Goal: Check status: Check status

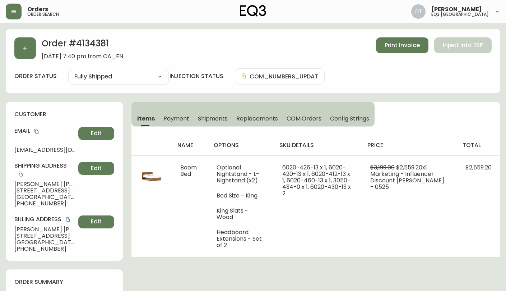
select select "FULLY_SHIPPED"
click at [26, 47] on icon "button" at bounding box center [25, 48] width 6 height 6
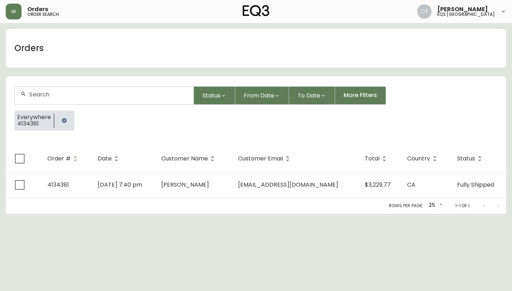
click at [107, 93] on input "text" at bounding box center [108, 94] width 159 height 7
paste input "4134904"
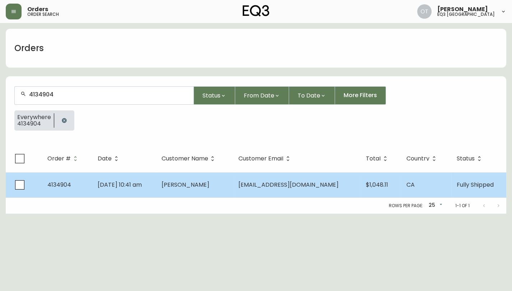
type input "4134904"
click at [96, 186] on td "[DATE] 10:41 am" at bounding box center [124, 184] width 64 height 25
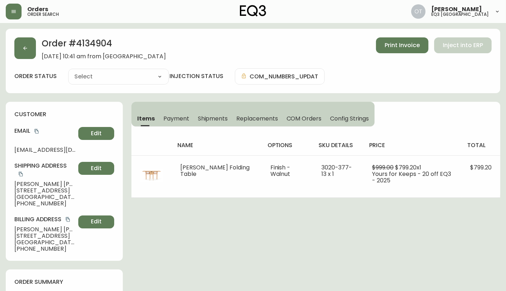
type input "Fully Shipped"
select select "FULLY_SHIPPED"
click at [207, 121] on span "Shipments" at bounding box center [213, 119] width 30 height 8
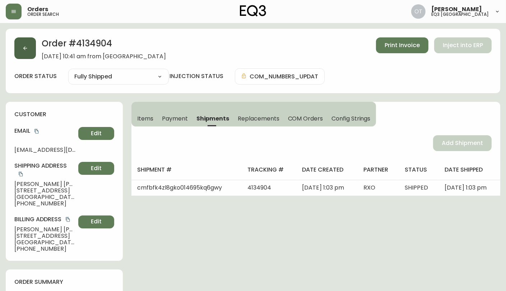
click at [27, 48] on icon "button" at bounding box center [25, 48] width 6 height 6
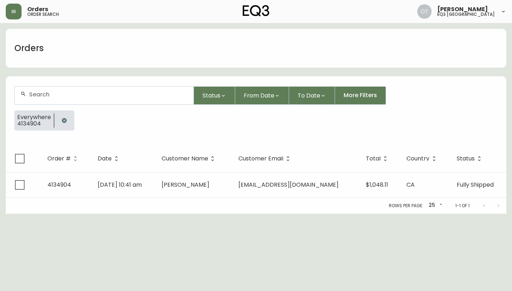
click at [57, 96] on input "text" at bounding box center [108, 94] width 159 height 7
paste input "4134904"
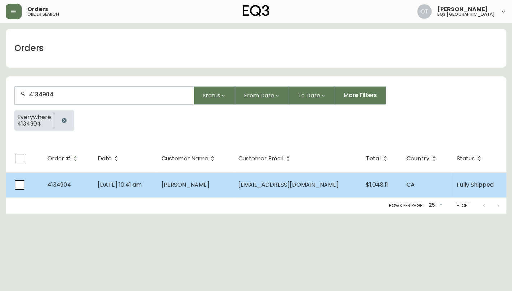
type input "4134904"
click at [142, 185] on span "[DATE] 10:41 am" at bounding box center [120, 184] width 44 height 8
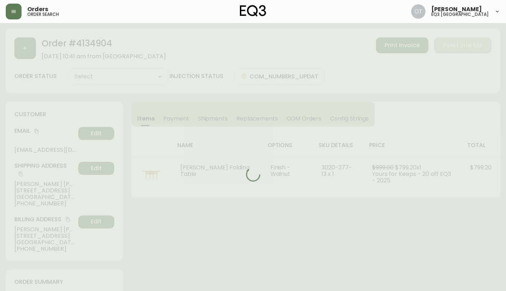
type input "Fully Shipped"
select select "FULLY_SHIPPED"
